Goal: Information Seeking & Learning: Learn about a topic

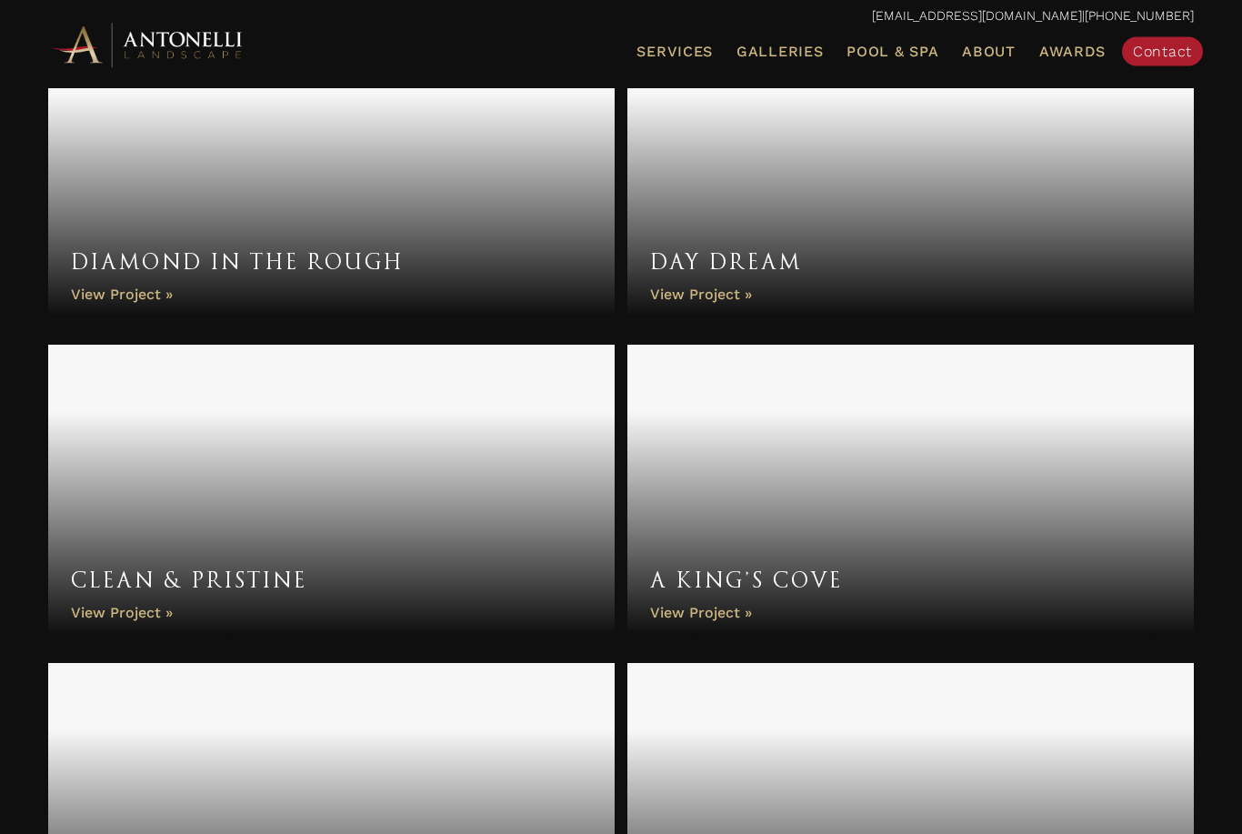
scroll to position [2023, 0]
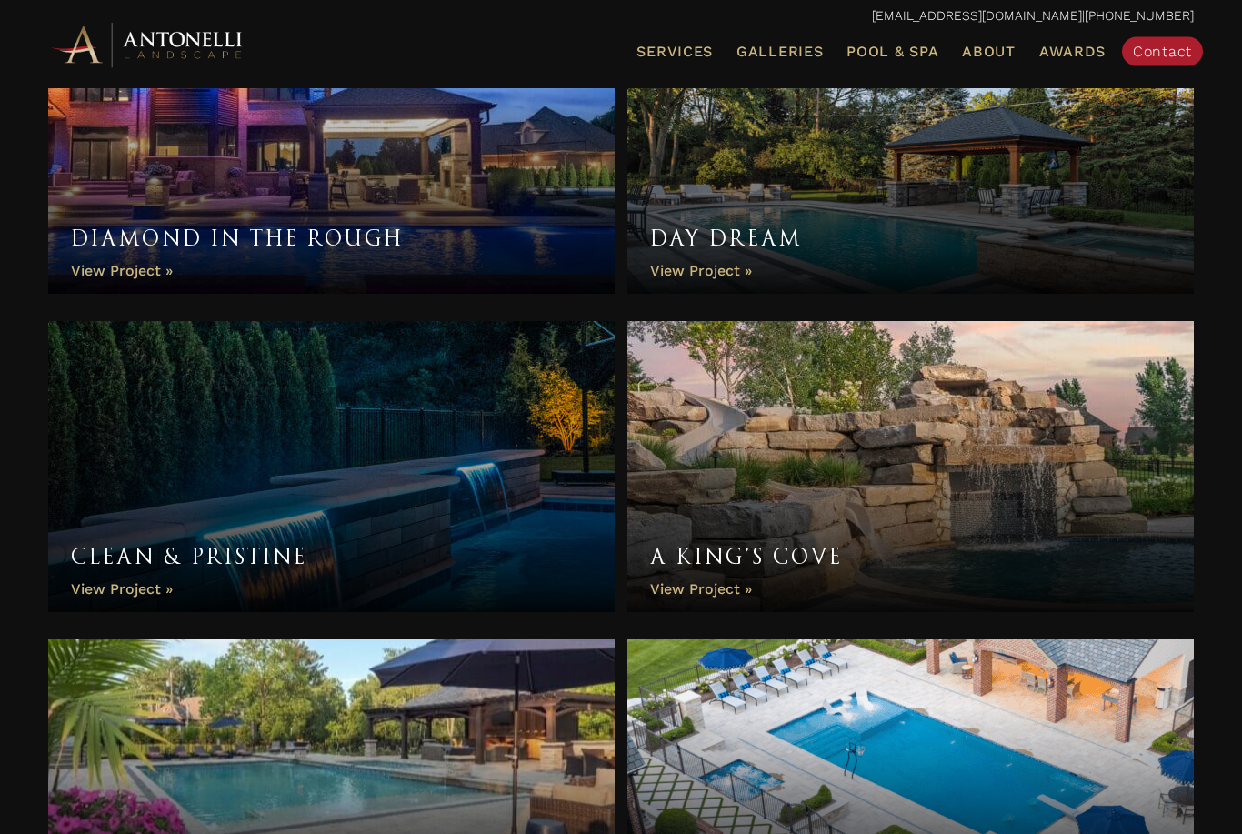
click at [696, 575] on link "A King’s Cove" at bounding box center [910, 467] width 566 height 291
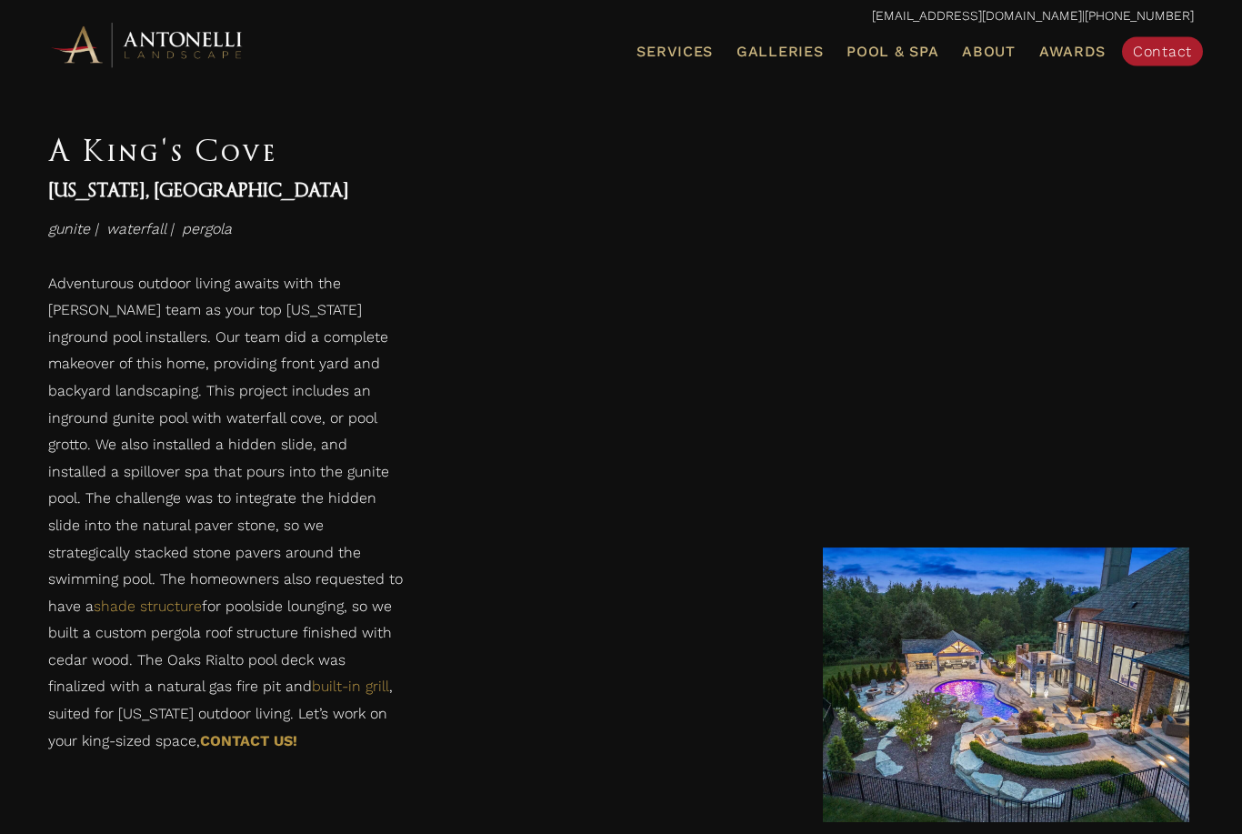
scroll to position [1464, 0]
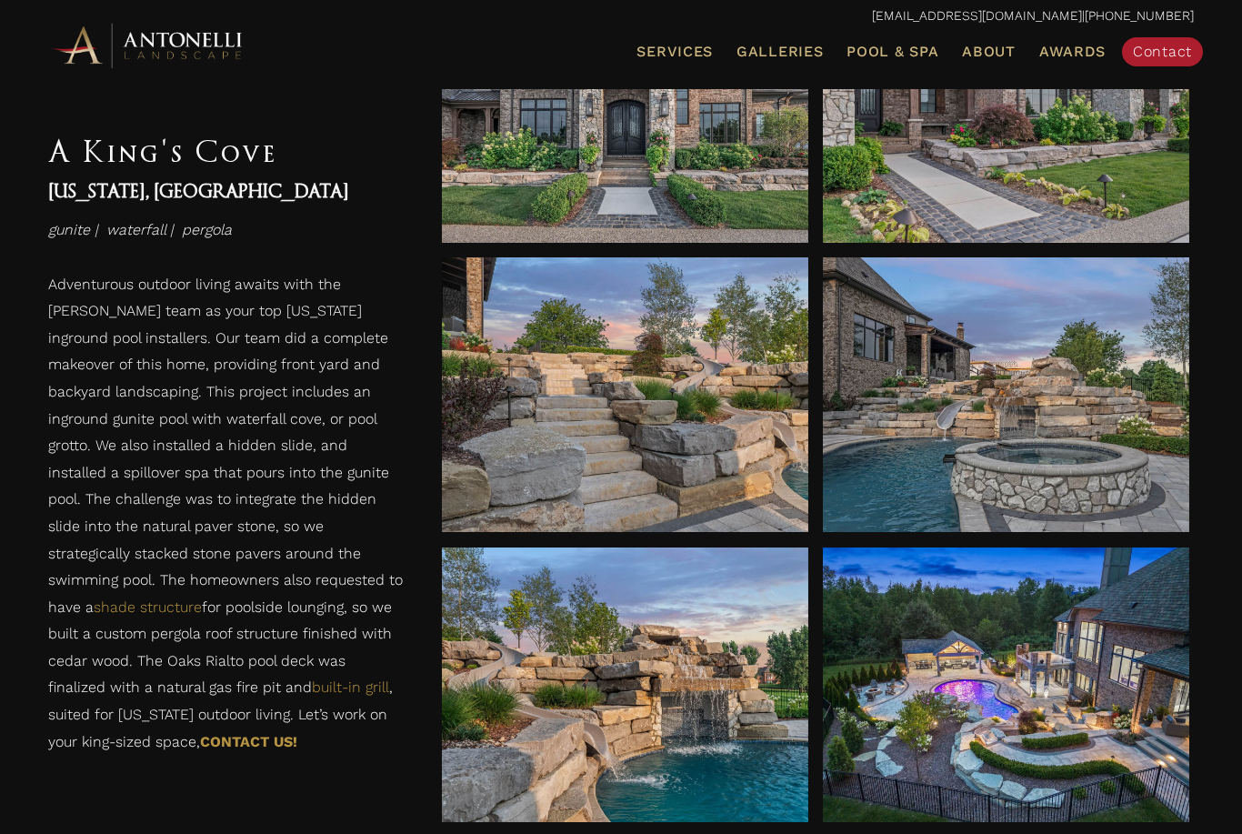
click at [657, 671] on div at bounding box center [625, 685] width 366 height 51
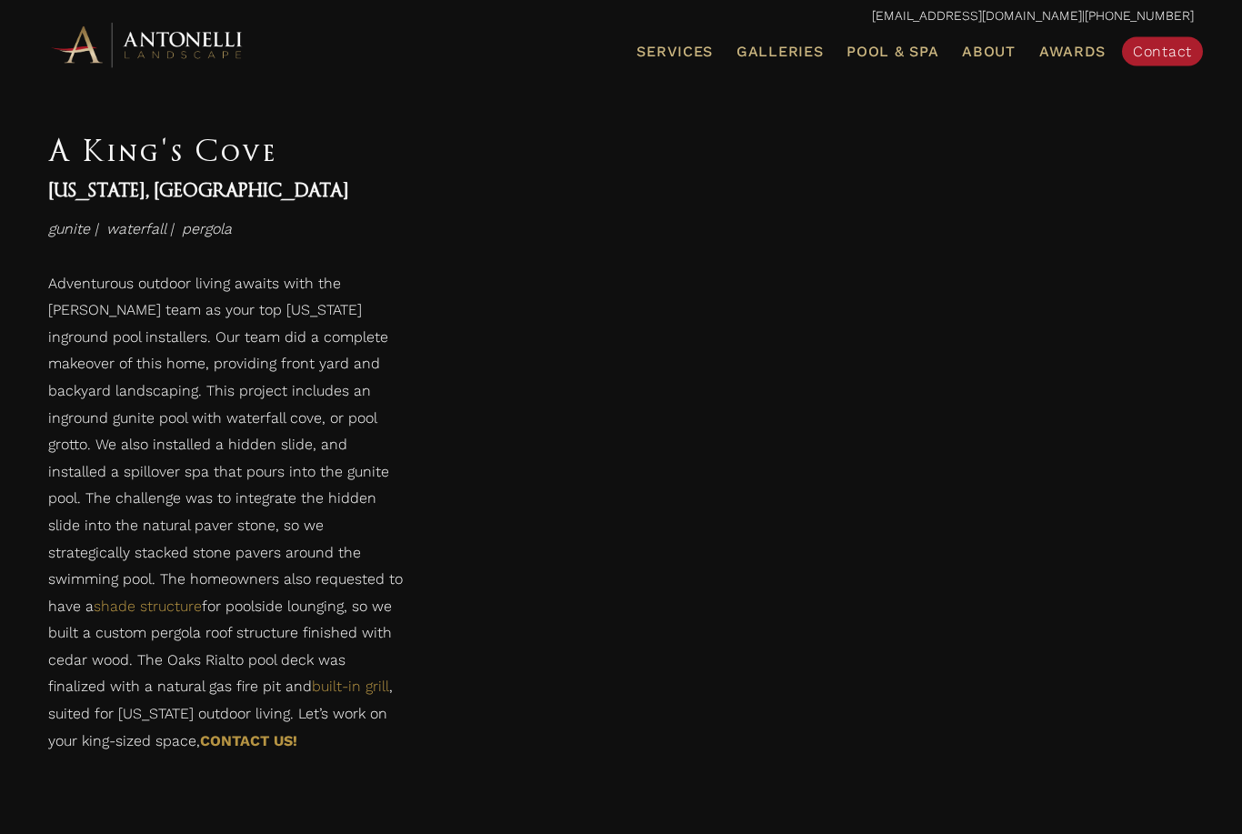
scroll to position [3035, 0]
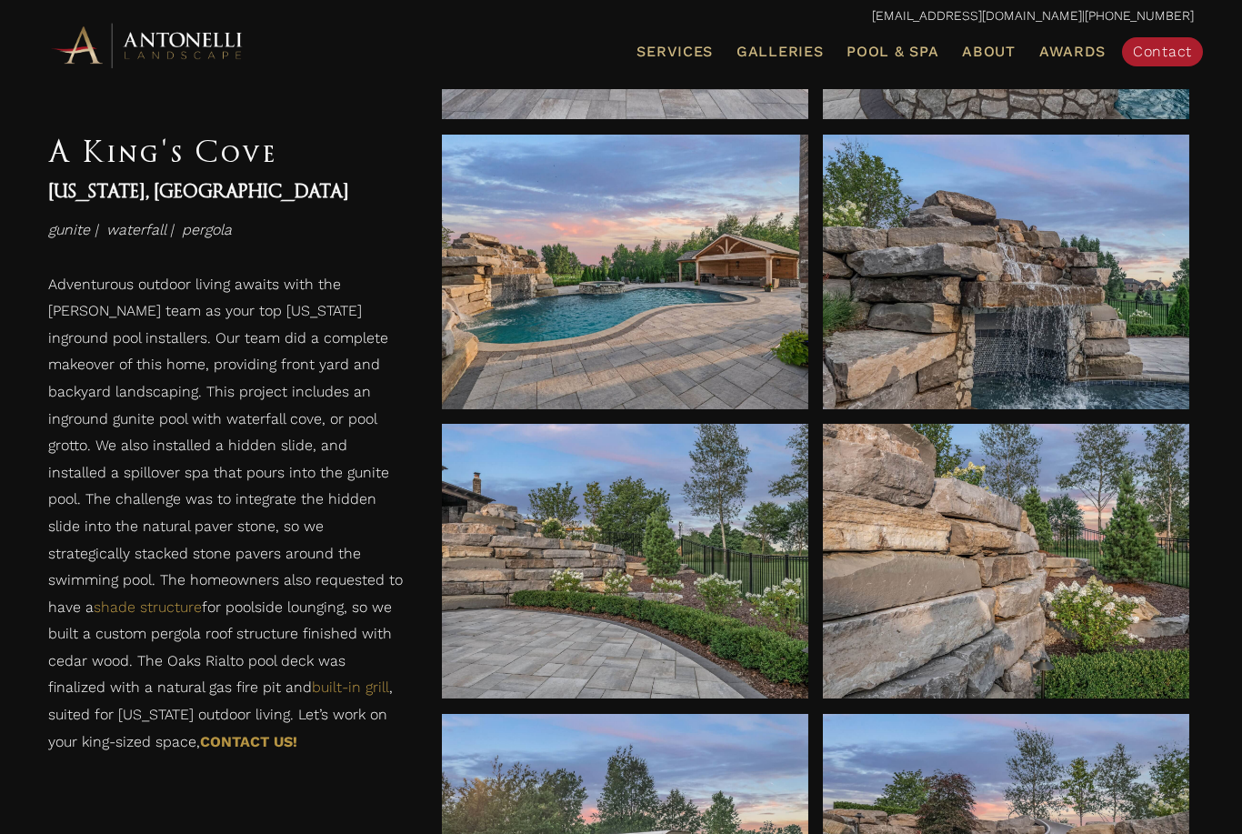
click at [934, 349] on div at bounding box center [1006, 272] width 366 height 275
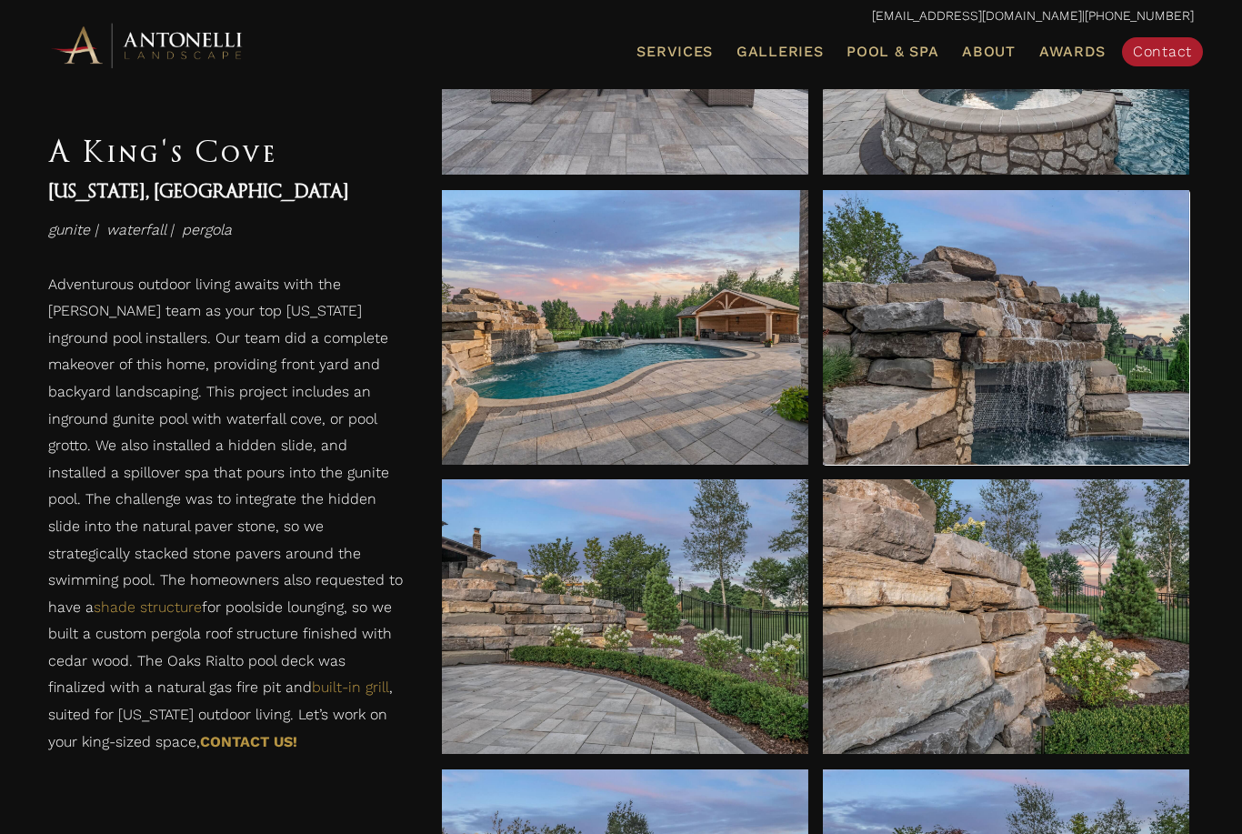
scroll to position [2978, 0]
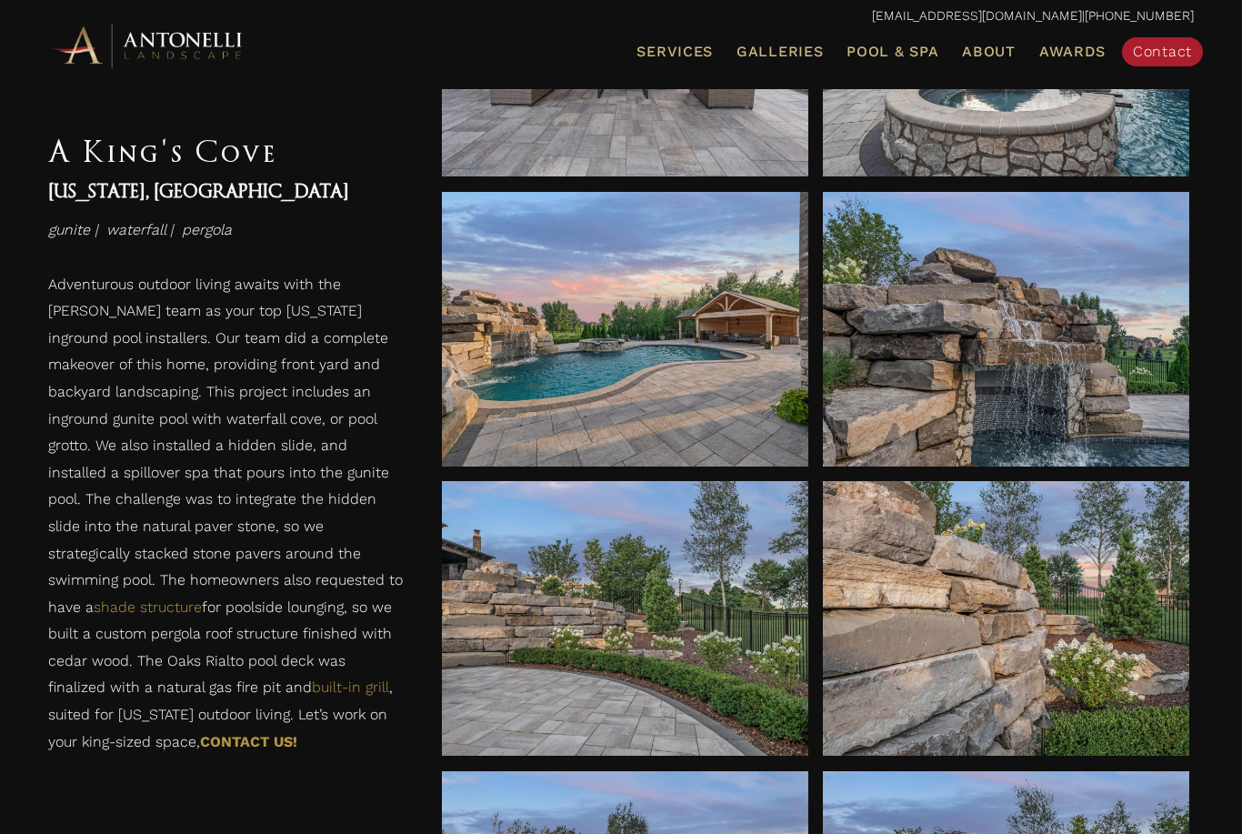
click at [914, 415] on div at bounding box center [1006, 329] width 366 height 275
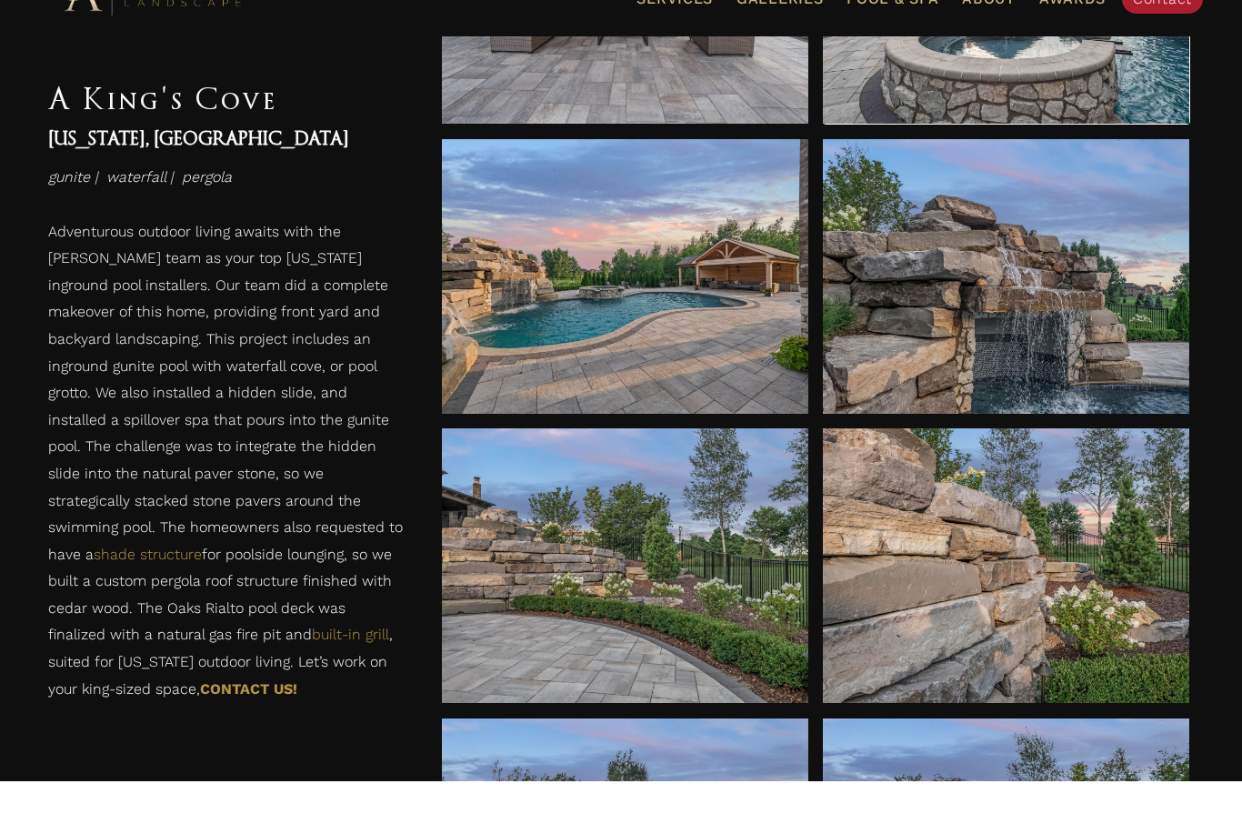
scroll to position [3036, 0]
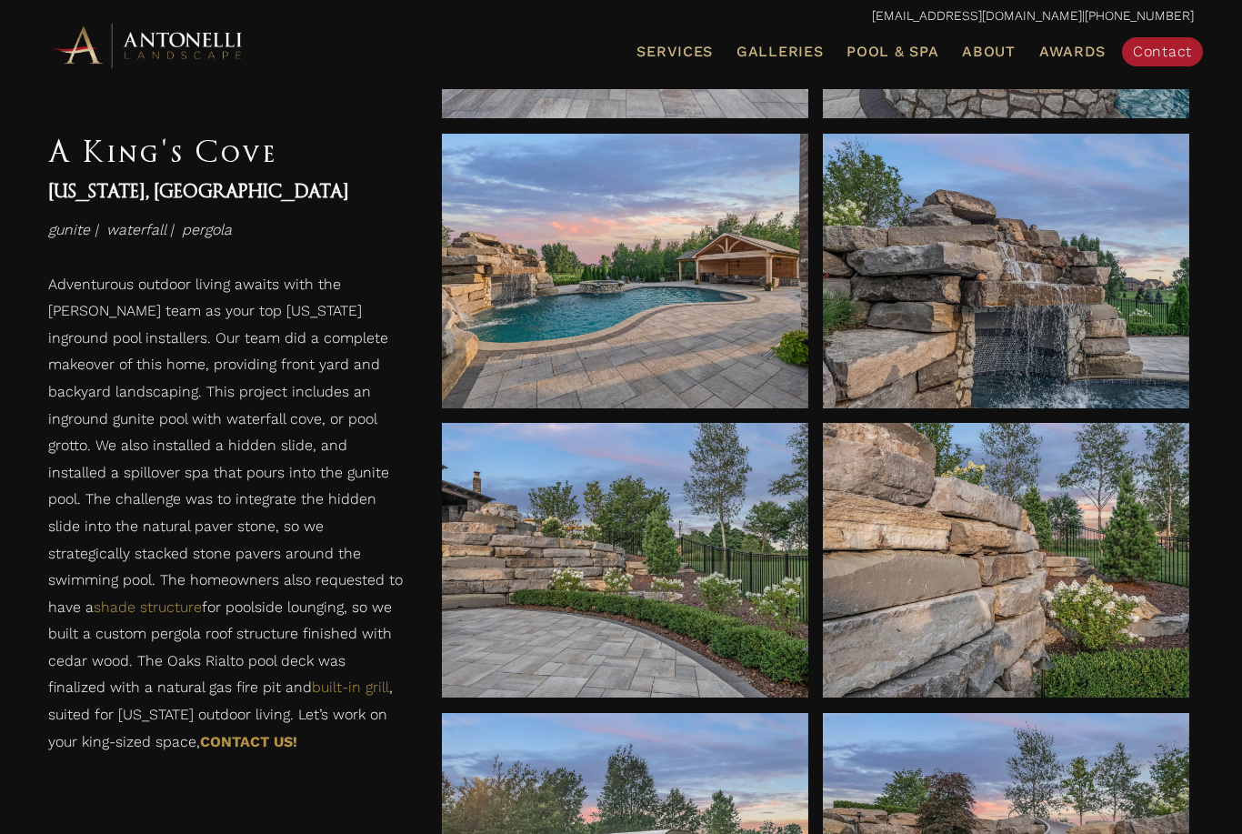
click at [763, 62] on link "Galleries" at bounding box center [779, 52] width 101 height 24
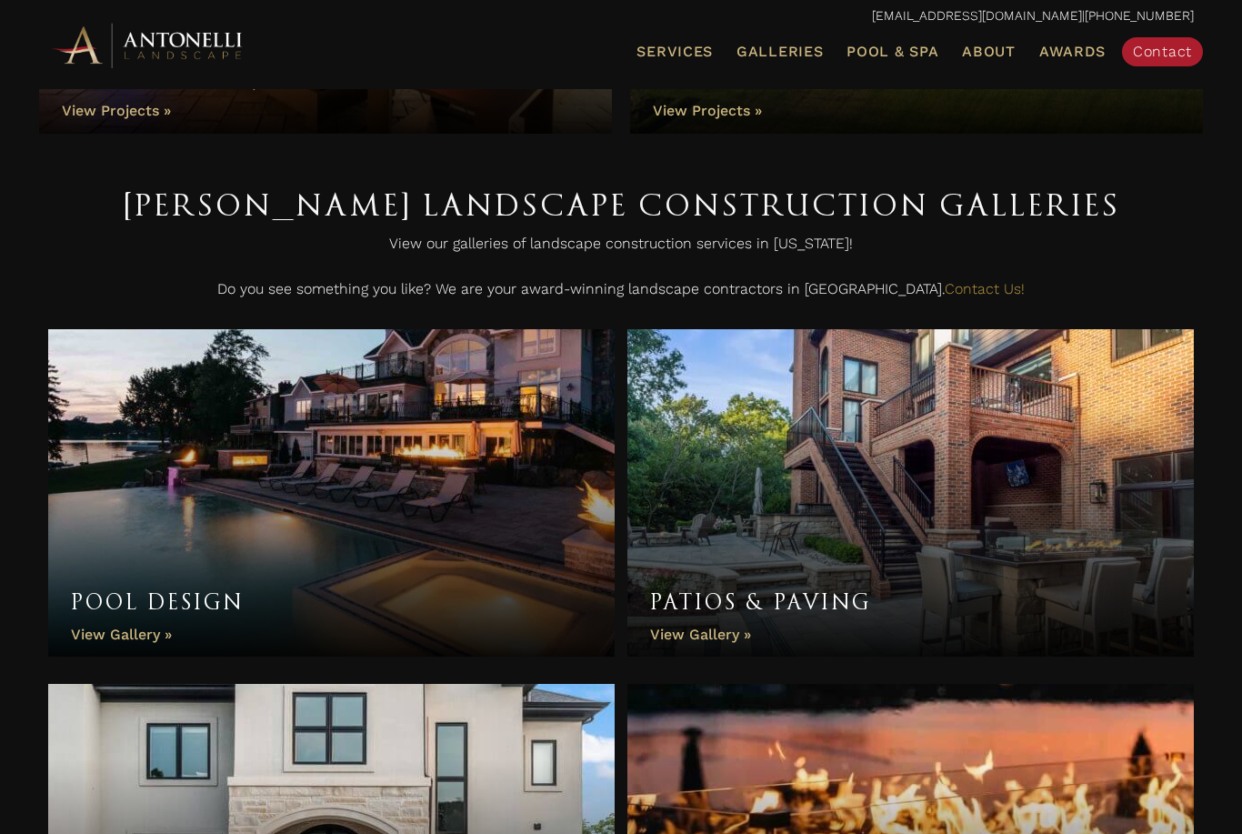
scroll to position [382, 0]
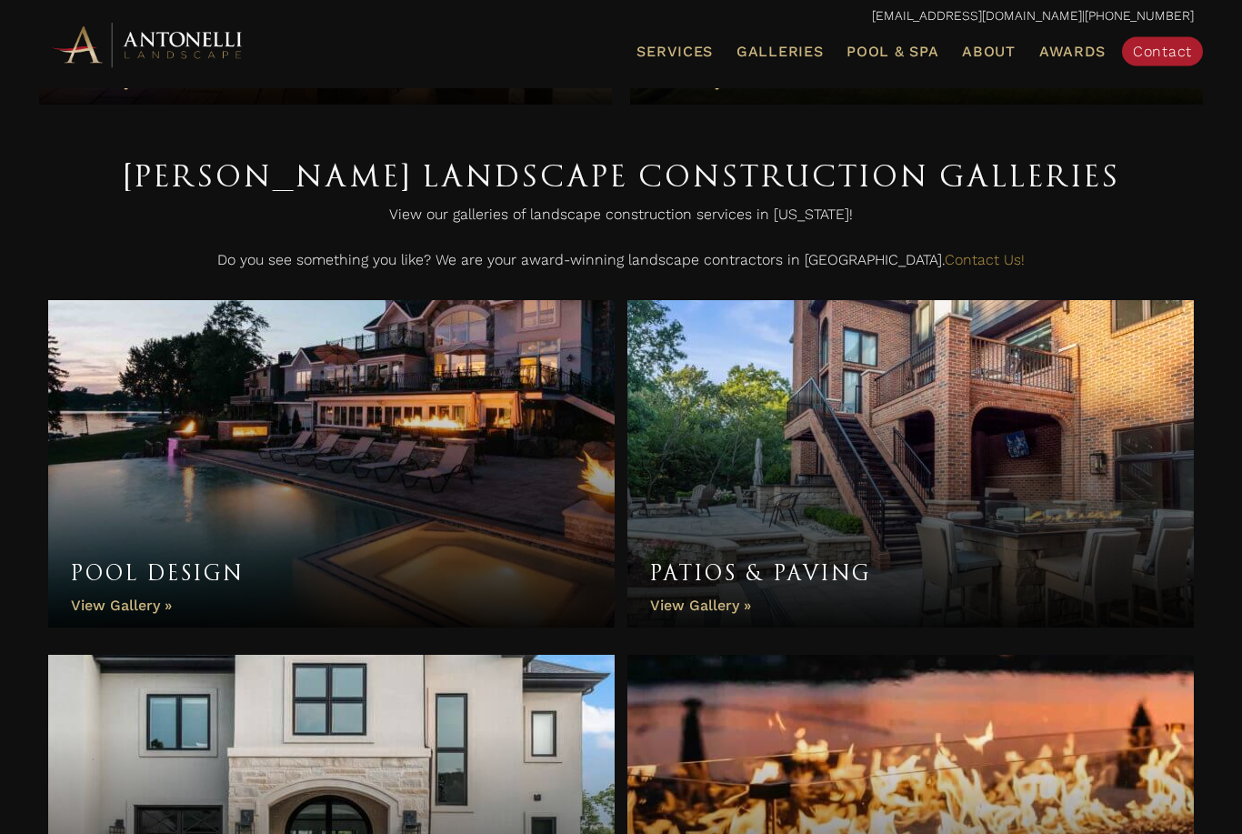
click at [122, 598] on link "Pool Design" at bounding box center [331, 464] width 566 height 327
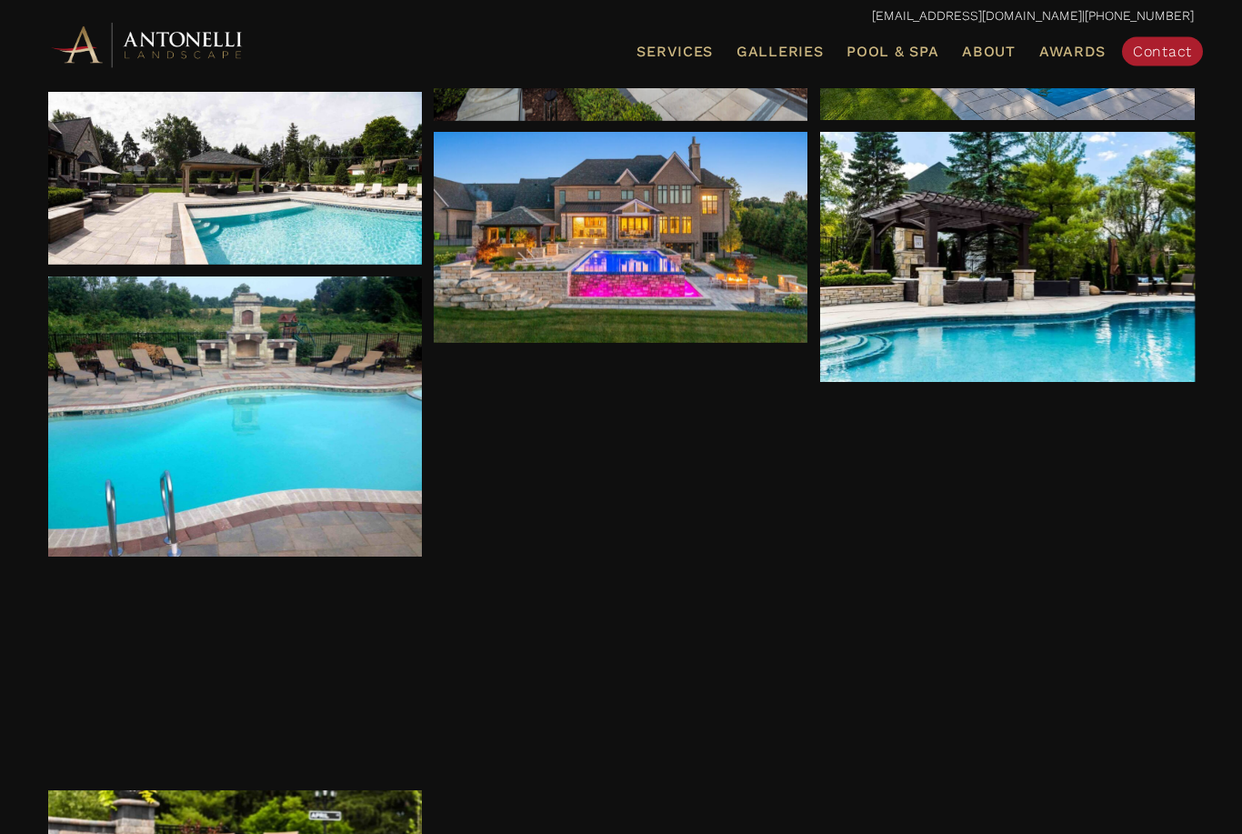
scroll to position [529, 0]
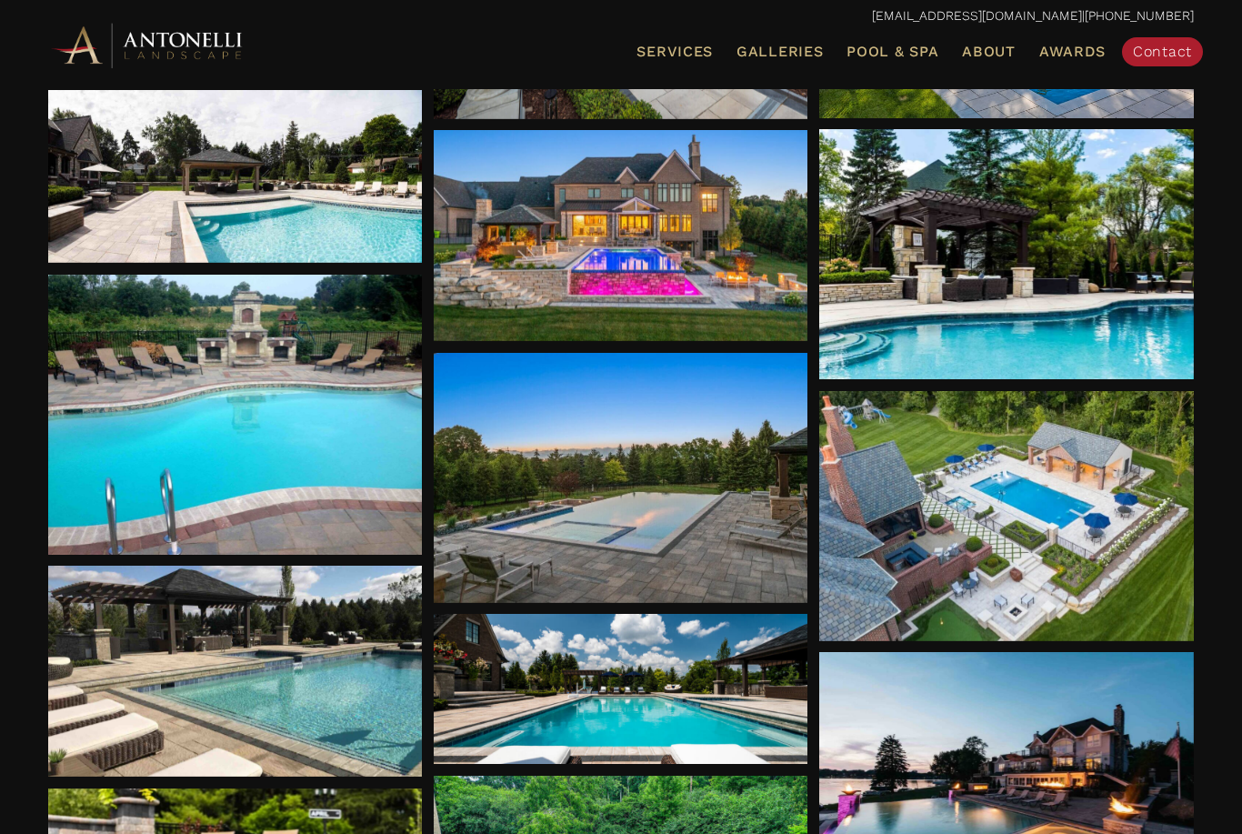
click at [251, 485] on div at bounding box center [235, 415] width 375 height 280
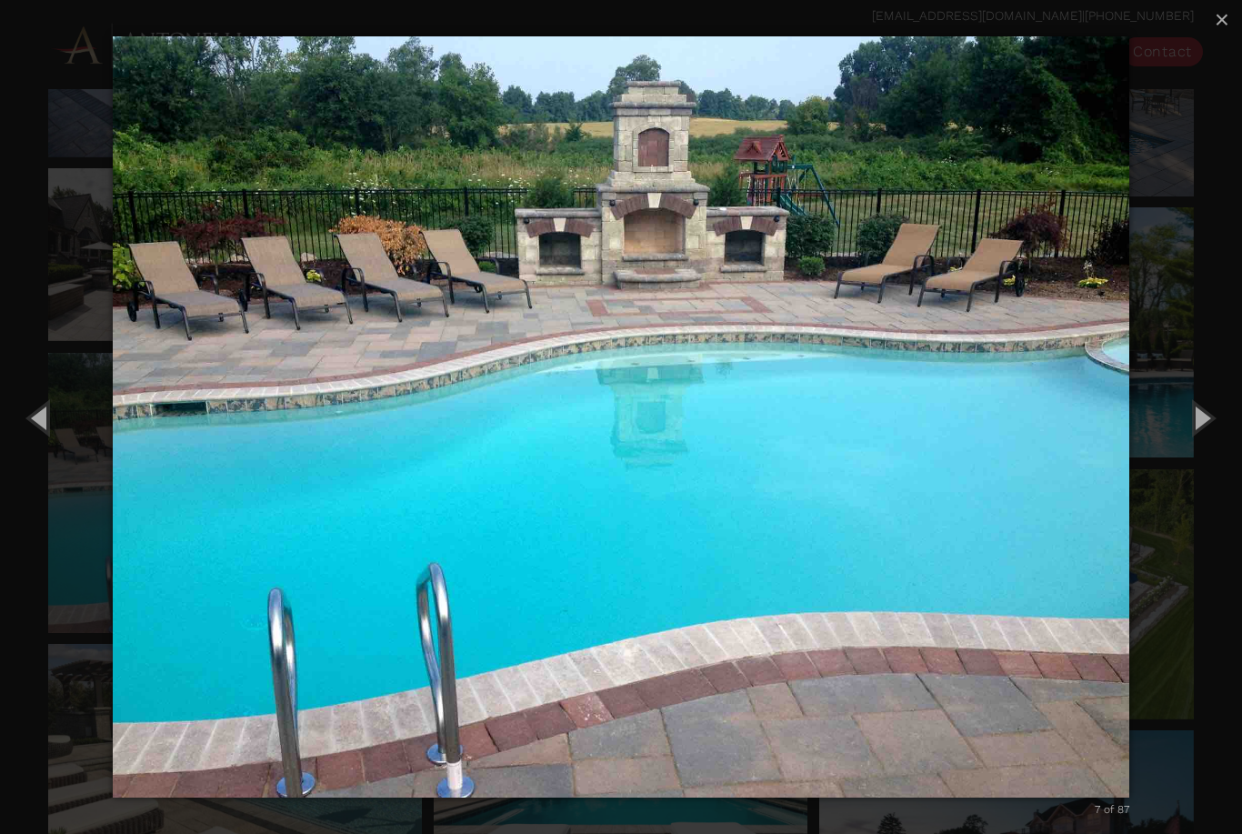
click at [1211, 15] on button "×" at bounding box center [1222, 20] width 40 height 40
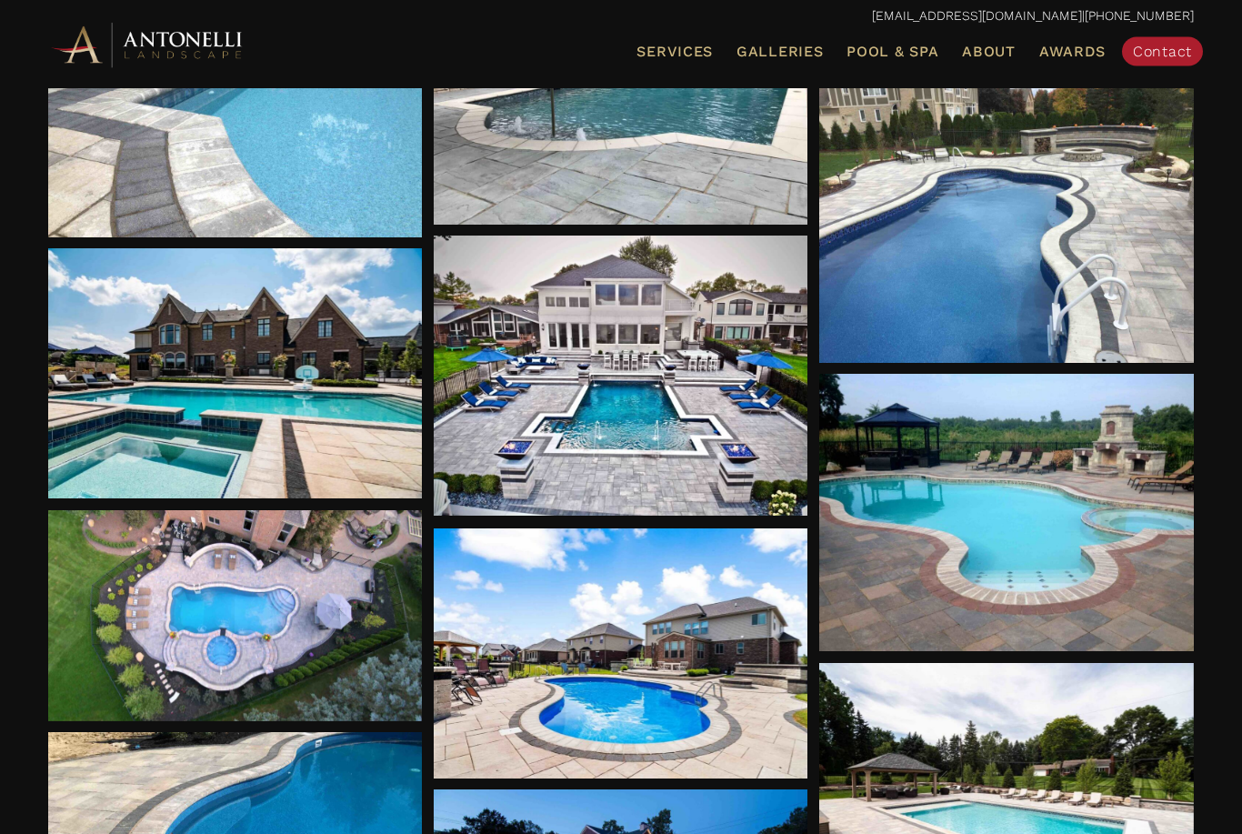
click at [904, 590] on div at bounding box center [1006, 513] width 375 height 277
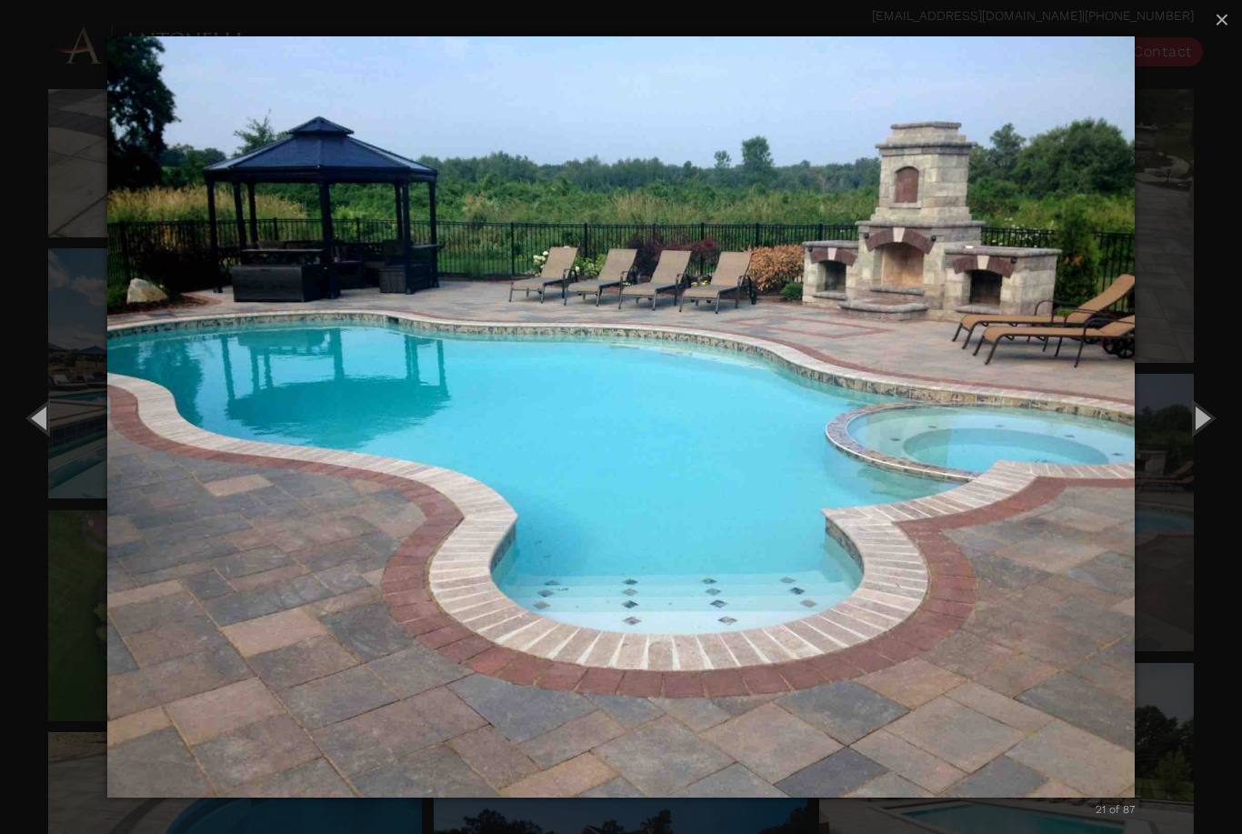
click at [1216, 25] on span "×" at bounding box center [1222, 19] width 15 height 28
